Goal: Information Seeking & Learning: Check status

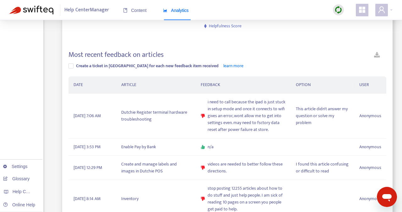
scroll to position [156, 0]
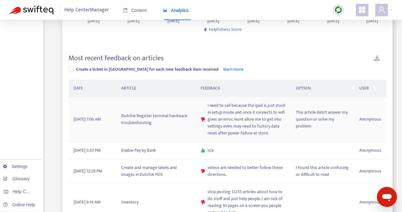
click at [152, 112] on td "Dutchie Register terminal hardware troubleshooting" at bounding box center [155, 119] width 79 height 45
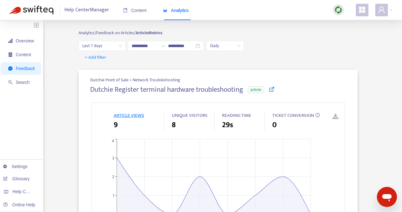
click at [274, 91] on icon at bounding box center [272, 89] width 6 height 6
